Goal: Task Accomplishment & Management: Manage account settings

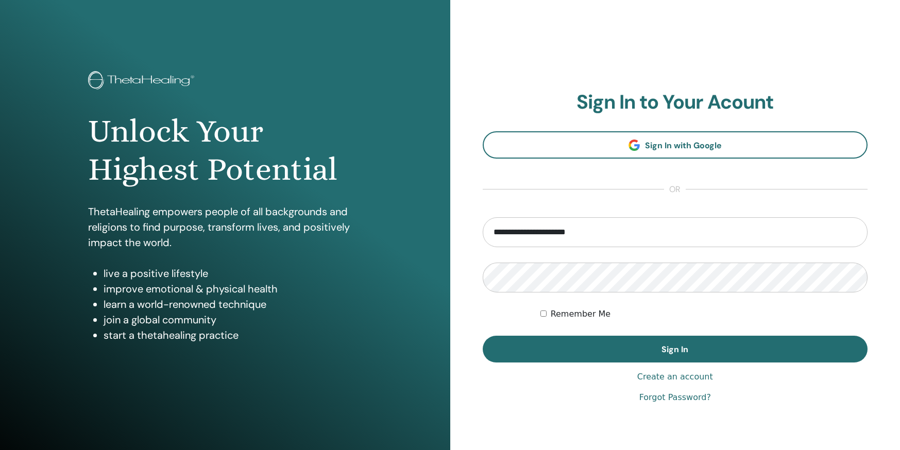
type input "**********"
click at [675, 349] on button "Sign In" at bounding box center [675, 349] width 385 height 27
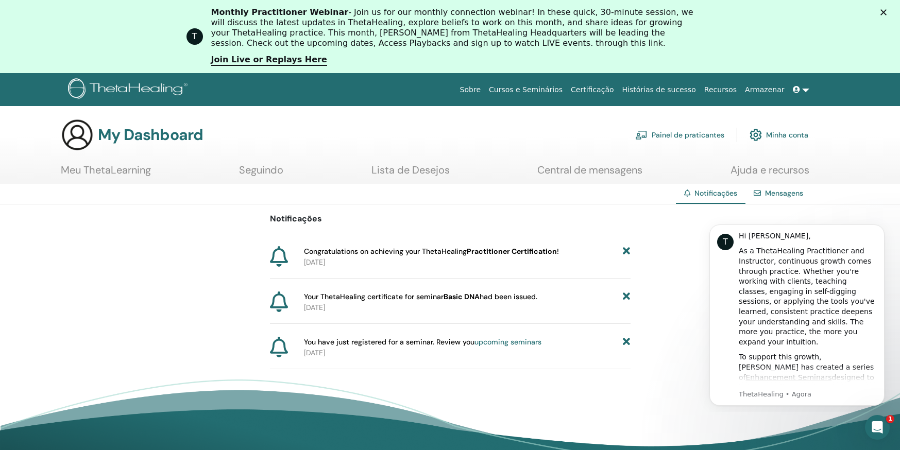
click at [527, 251] on b "Practitioner Certification" at bounding box center [512, 251] width 90 height 9
click at [338, 259] on p "2025-09-15" at bounding box center [467, 262] width 327 height 11
click at [766, 139] on link "Minha conta" at bounding box center [779, 135] width 59 height 23
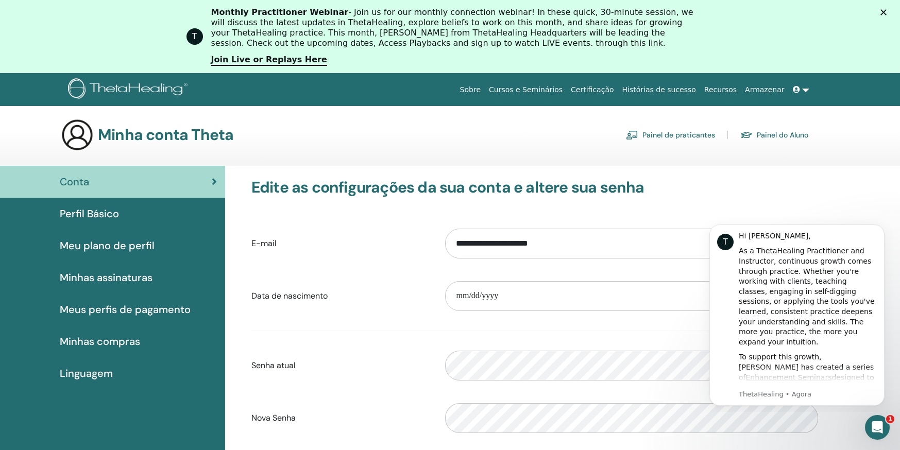
click at [117, 244] on span "Meu plano de perfil" at bounding box center [107, 245] width 95 height 15
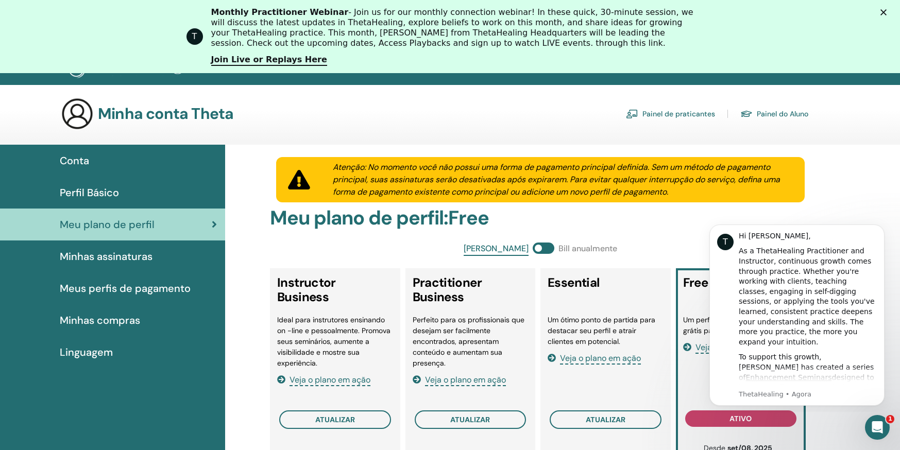
scroll to position [23, 0]
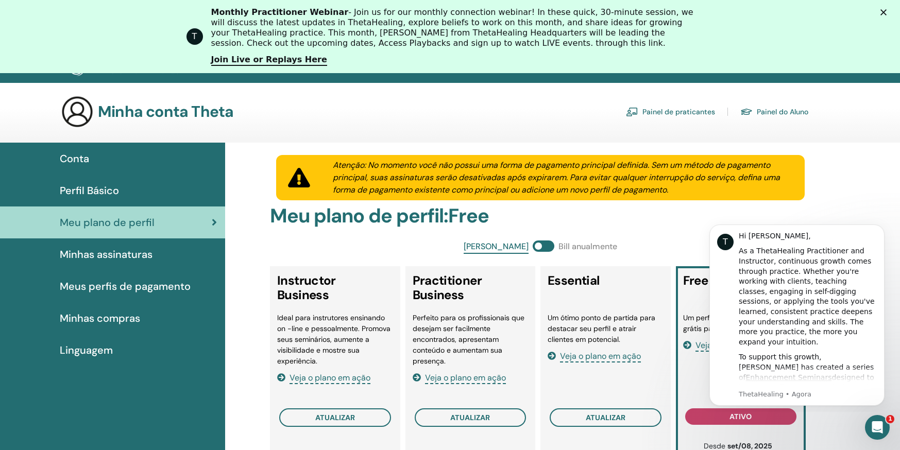
click at [123, 196] on div "Perfil Básico" at bounding box center [112, 190] width 209 height 15
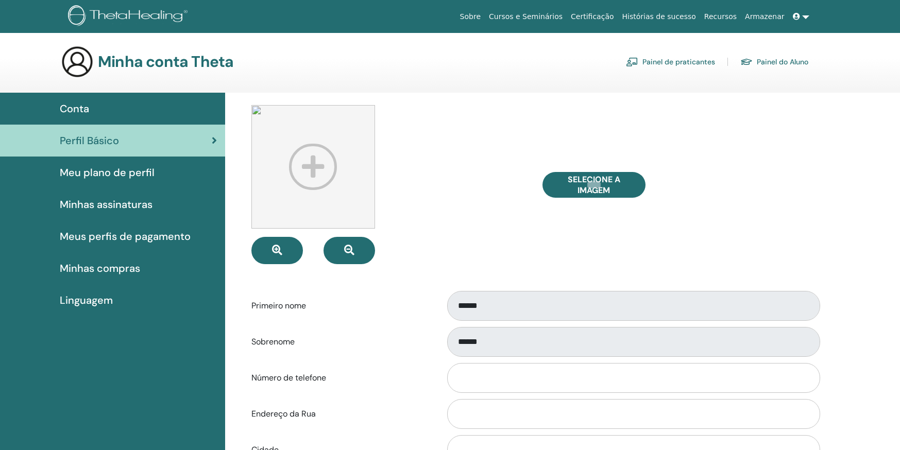
click at [313, 166] on img at bounding box center [313, 167] width 124 height 124
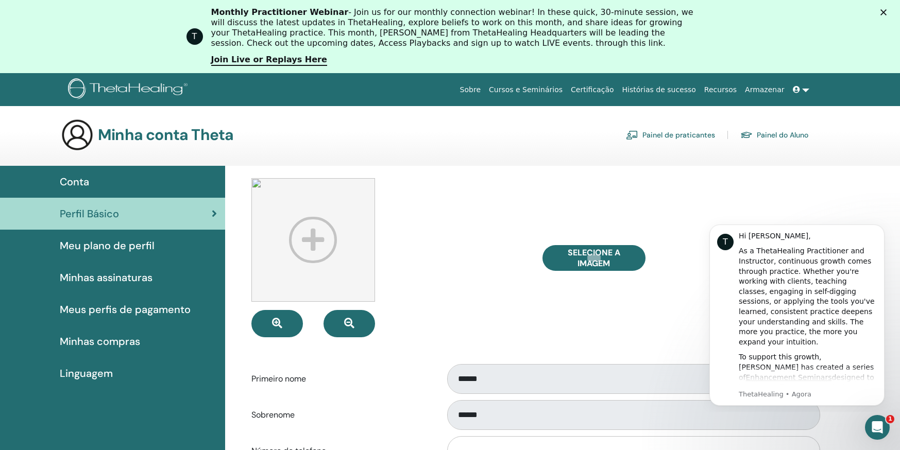
click at [543, 251] on div "Selecione a imagem" at bounding box center [680, 257] width 291 height 159
click at [585, 264] on span "Selecione a imagem" at bounding box center [593, 258] width 77 height 22
click at [587, 262] on input "Selecione a imagem" at bounding box center [593, 258] width 13 height 7
type input "**********"
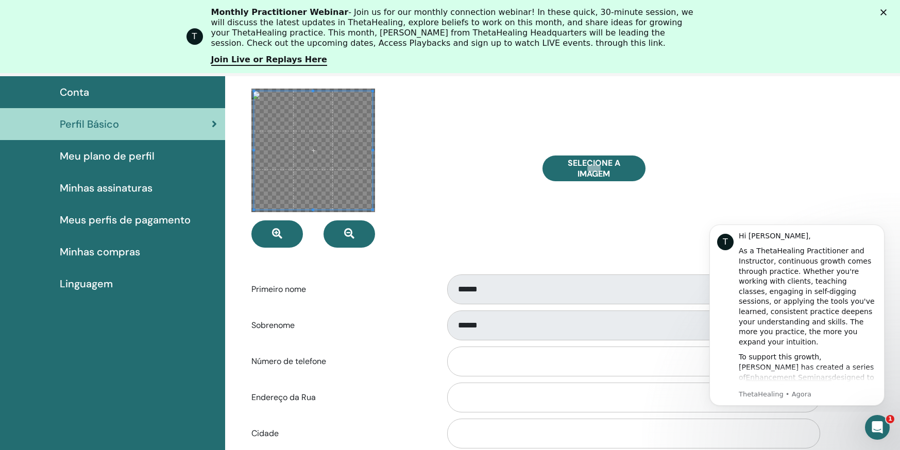
scroll to position [92, 0]
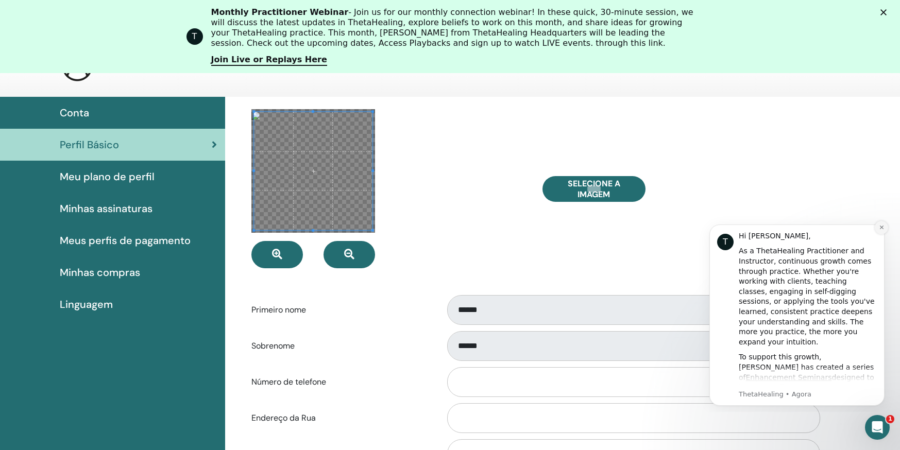
click at [883, 227] on icon "Dismiss notification" at bounding box center [882, 228] width 6 height 6
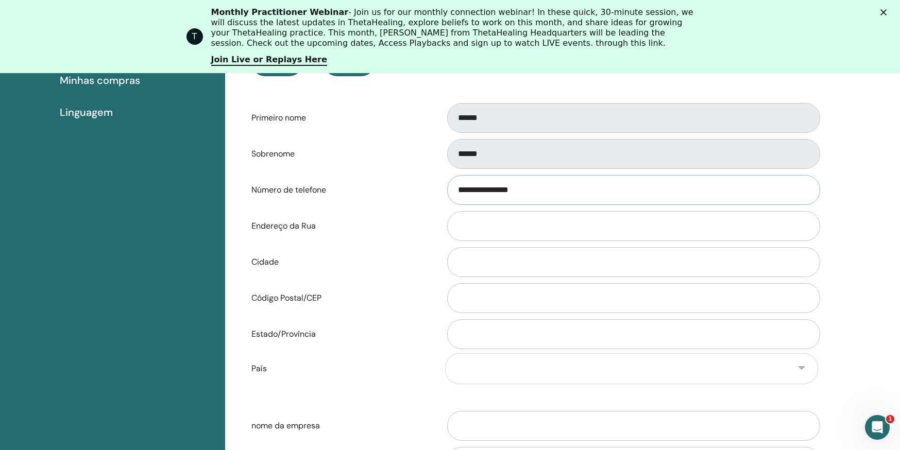
scroll to position [288, 0]
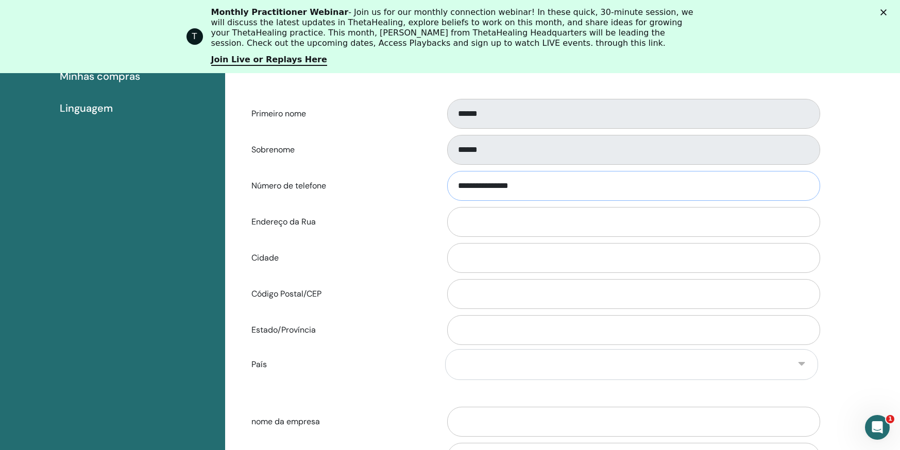
type input "**********"
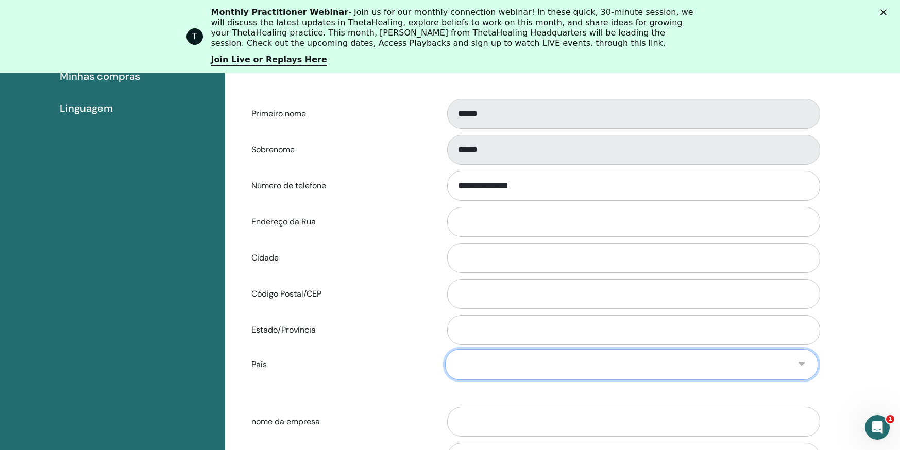
select select "**"
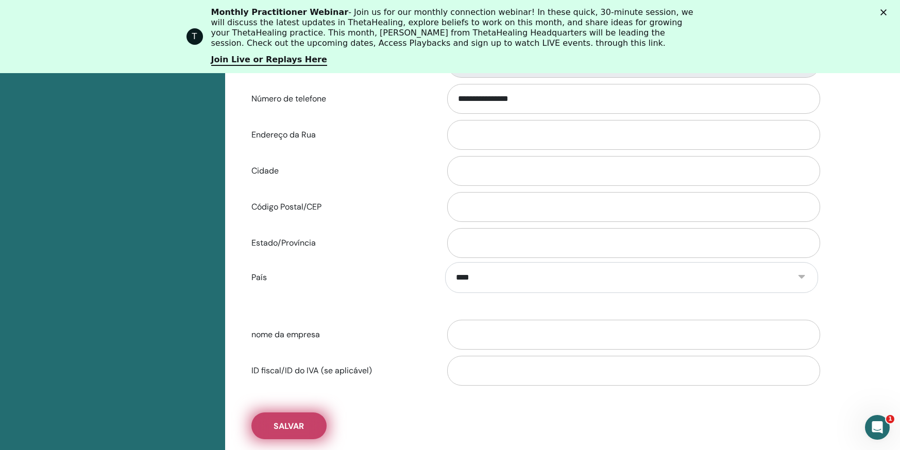
click at [293, 427] on span "Salvar" at bounding box center [289, 426] width 30 height 11
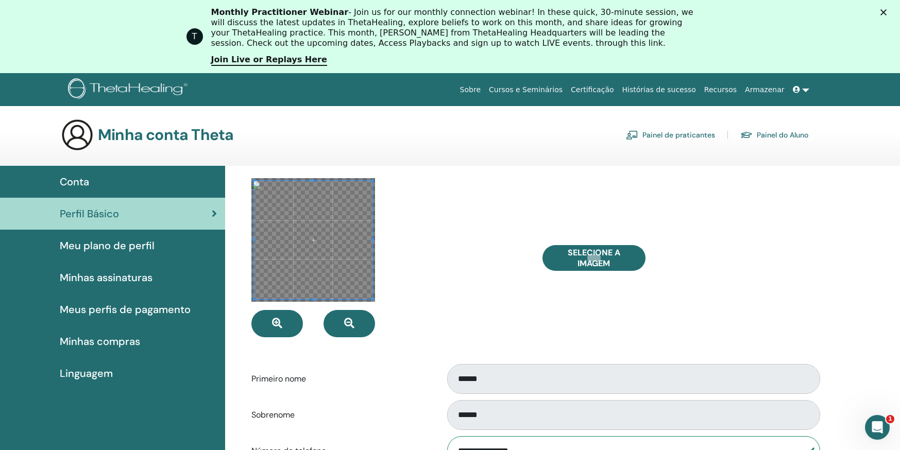
scroll to position [0, 0]
click at [270, 61] on link "Join Live or Replays Here" at bounding box center [269, 60] width 116 height 11
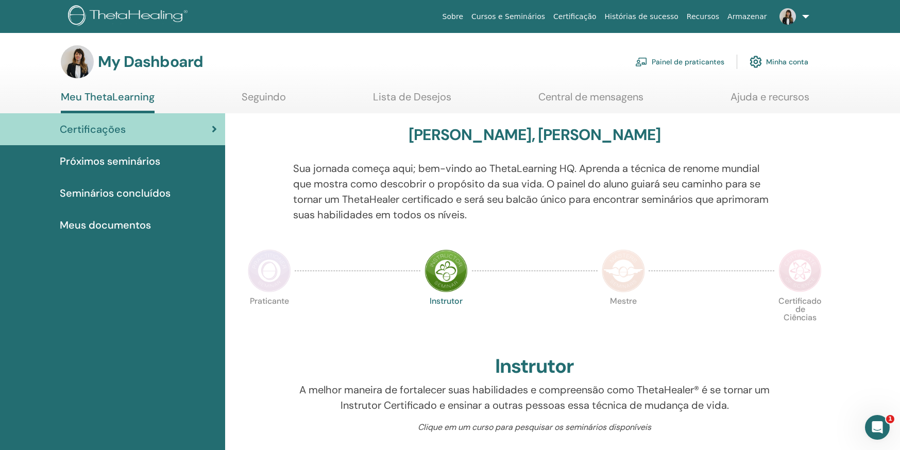
click at [143, 162] on span "Próximos seminários" at bounding box center [110, 161] width 100 height 15
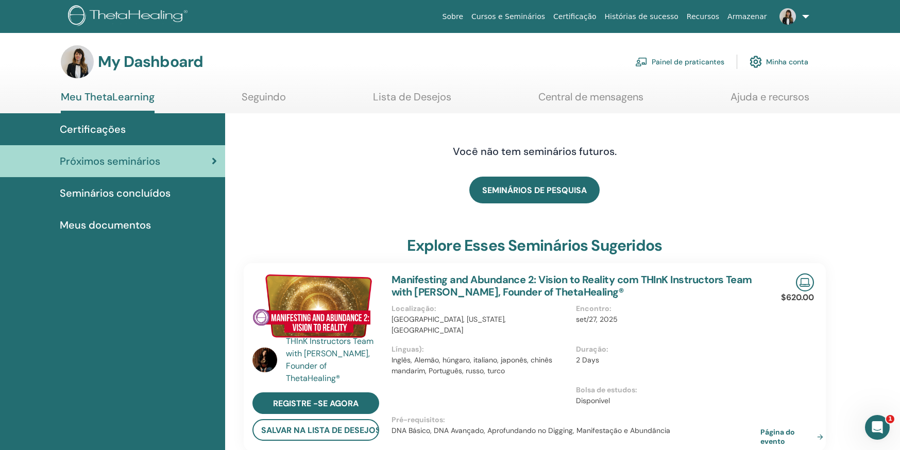
click at [143, 187] on span "Seminários concluídos" at bounding box center [115, 192] width 111 height 15
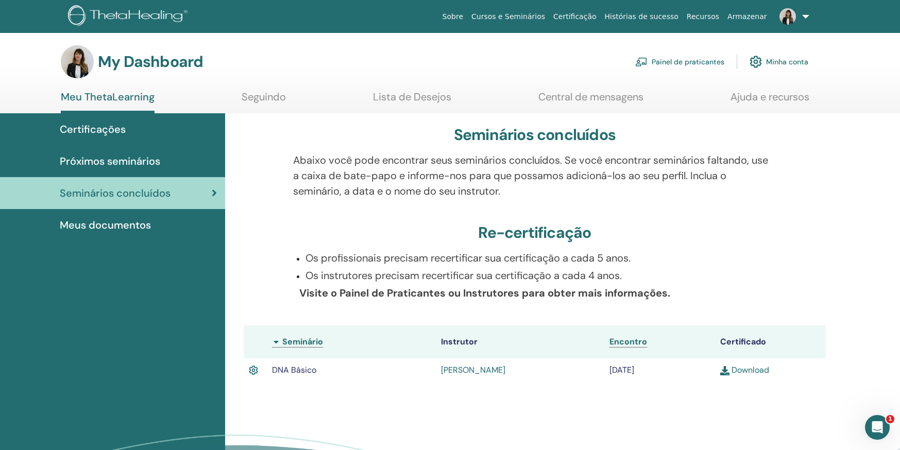
click at [737, 369] on link "Download" at bounding box center [744, 370] width 49 height 11
click at [144, 217] on span "Meus documentos" at bounding box center [105, 224] width 91 height 15
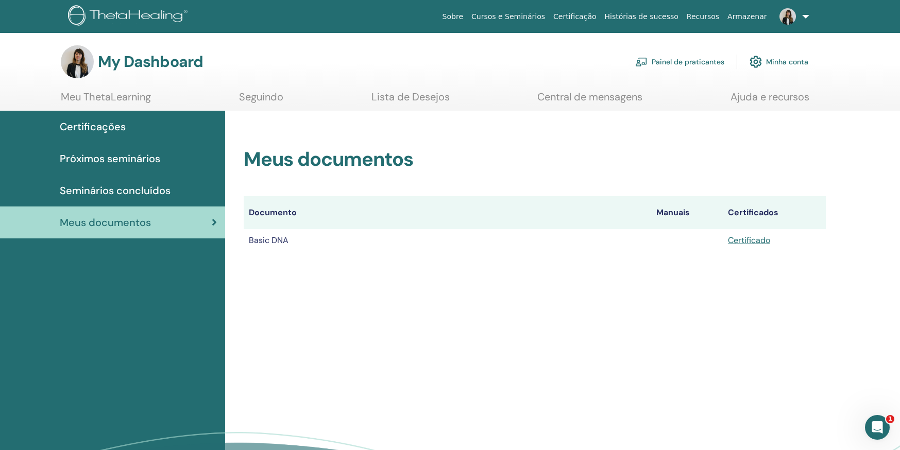
click at [131, 189] on span "Seminários concluídos" at bounding box center [115, 190] width 111 height 15
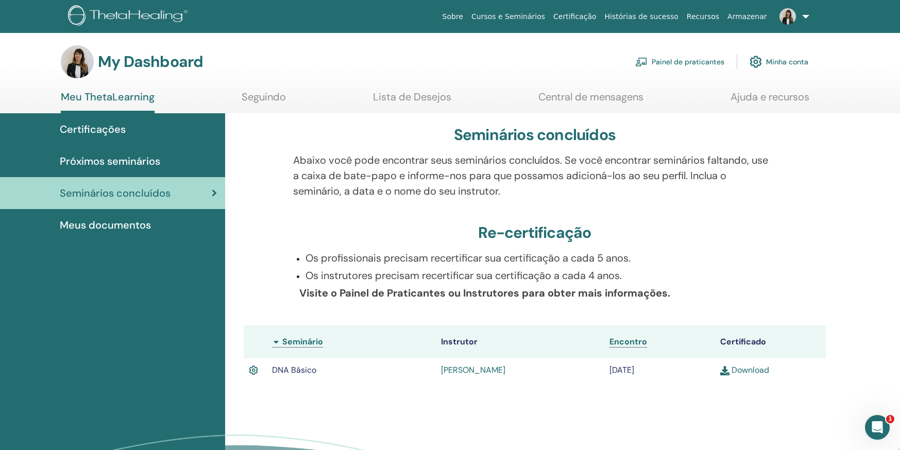
click at [129, 169] on link "Próximos seminários" at bounding box center [112, 161] width 225 height 32
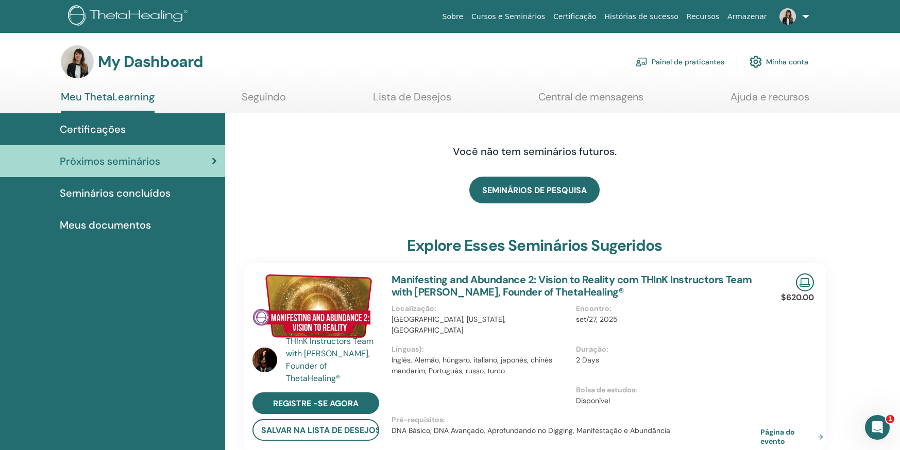
click at [765, 95] on link "Ajuda e recursos" at bounding box center [770, 101] width 79 height 20
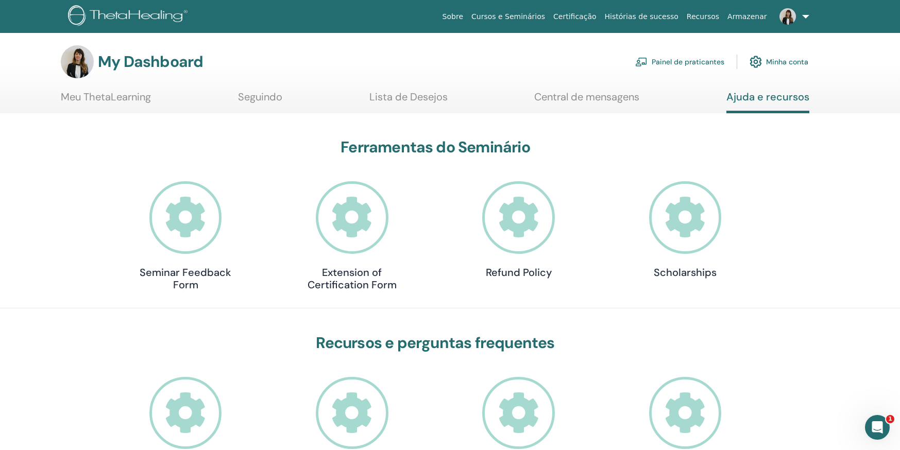
click at [679, 214] on icon at bounding box center [685, 217] width 73 height 73
